Goal: Task Accomplishment & Management: Complete application form

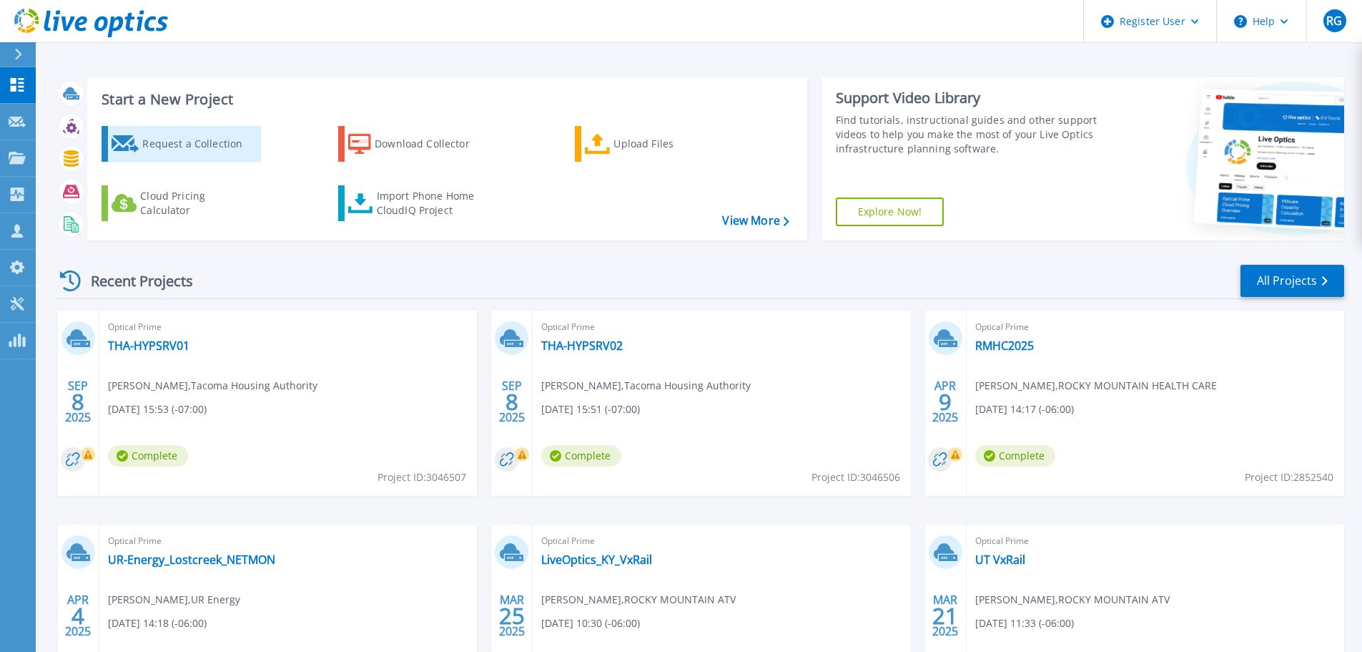
click at [182, 142] on div "Request a Collection" at bounding box center [199, 143] width 114 height 29
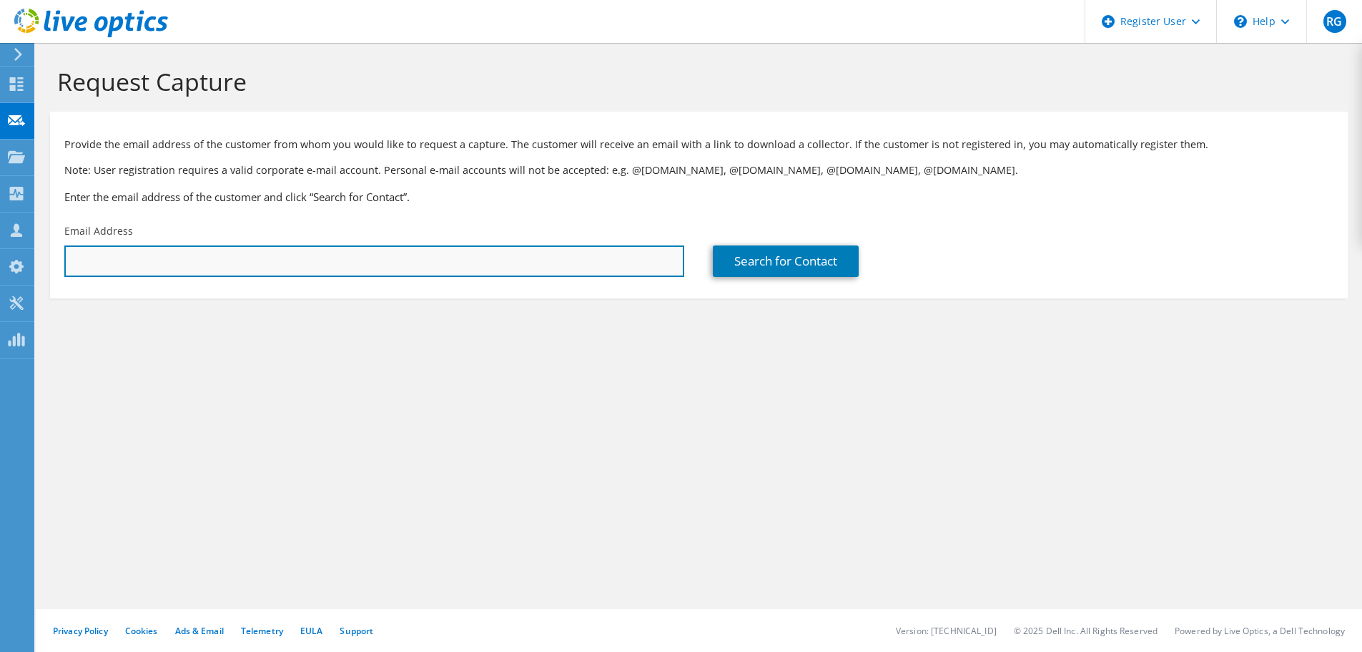
click at [395, 268] on input "text" at bounding box center [374, 260] width 620 height 31
paste input "jhoover@pugetsound.edu"
type input "jhoover@pugetsound.edu"
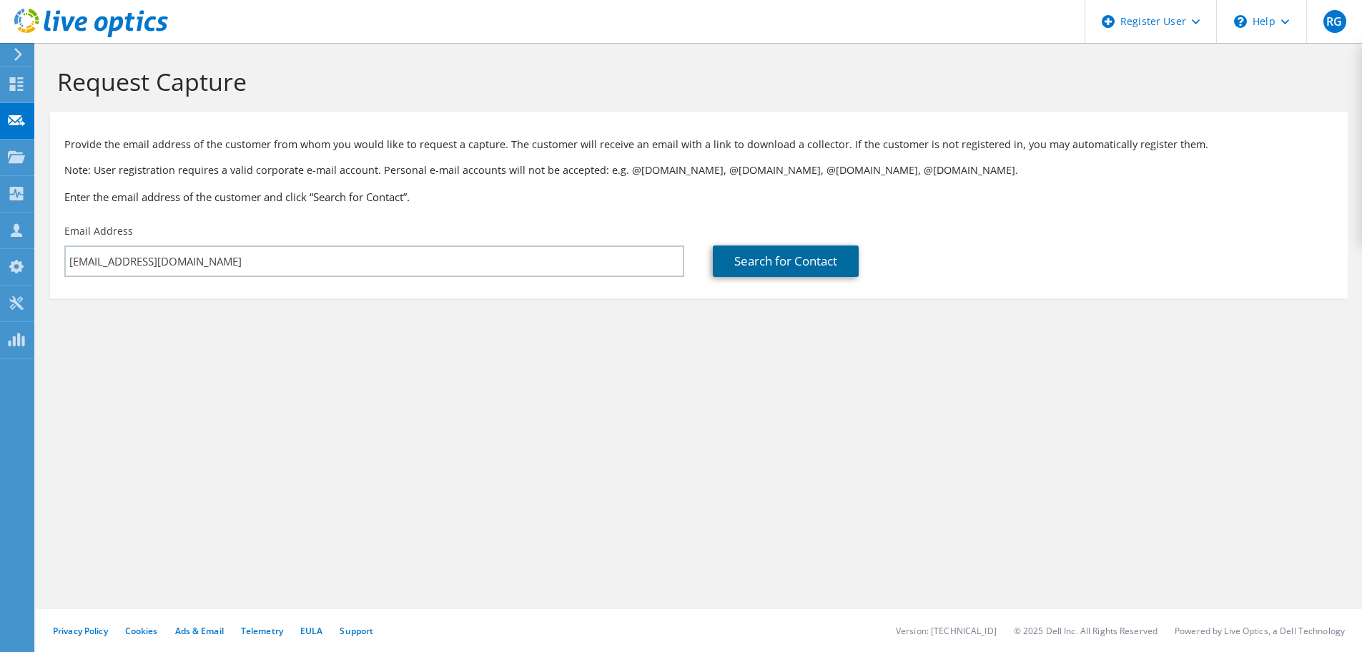
click at [756, 247] on link "Search for Contact" at bounding box center [786, 260] width 146 height 31
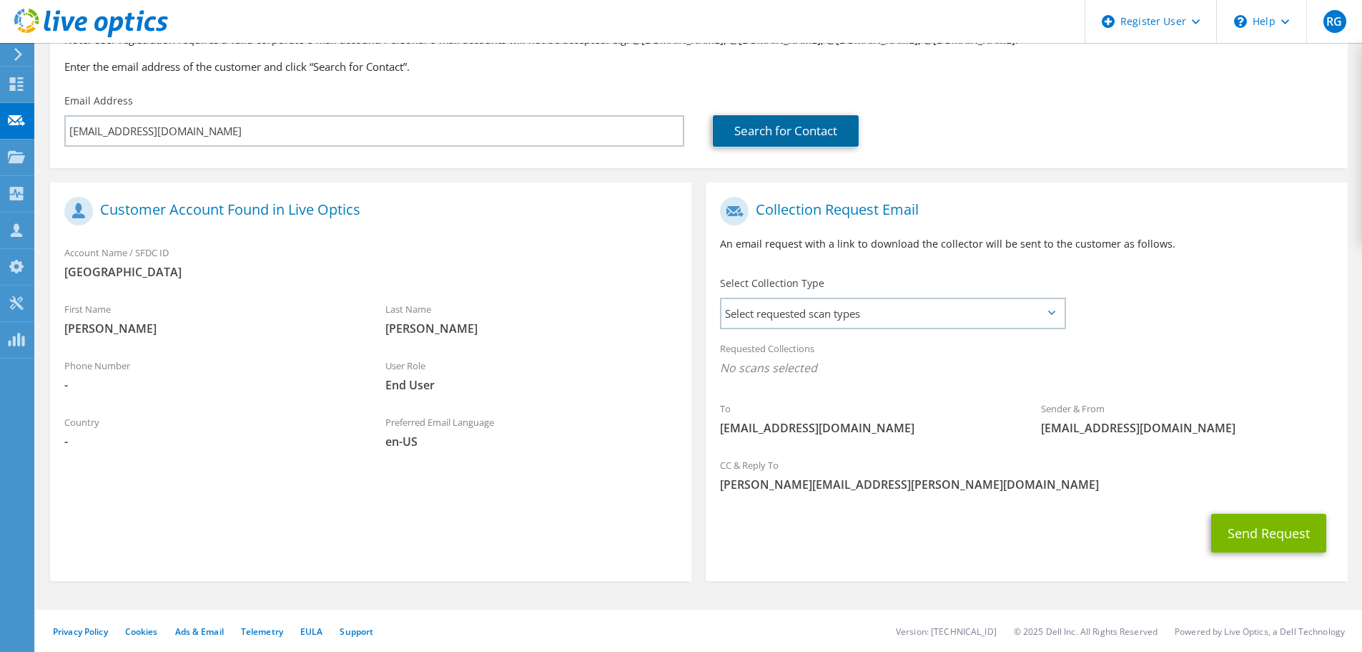
scroll to position [131, 0]
click at [1234, 534] on button "Send Request" at bounding box center [1269, 532] width 115 height 39
